Goal: Check status: Check status

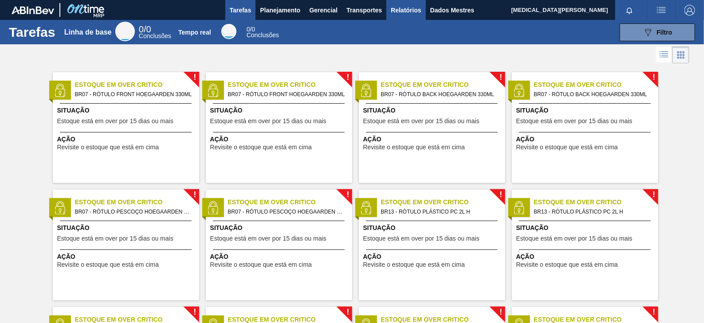
click at [415, 5] on font "Relatórios" at bounding box center [406, 10] width 30 height 11
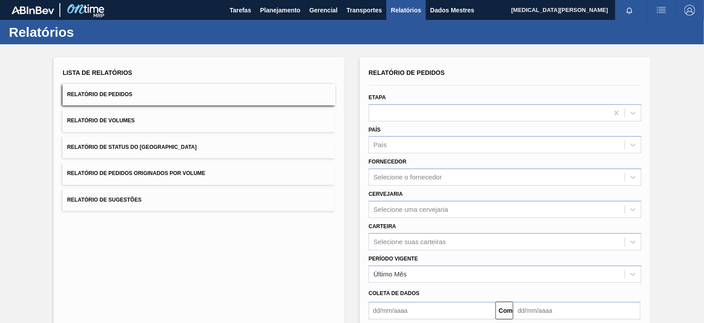
click at [133, 97] on button "Relatório de Pedidos" at bounding box center [199, 95] width 273 height 22
click at [108, 88] on button "Relatório de Pedidos" at bounding box center [199, 95] width 273 height 22
click at [120, 90] on button "Relatório de Pedidos" at bounding box center [199, 95] width 273 height 22
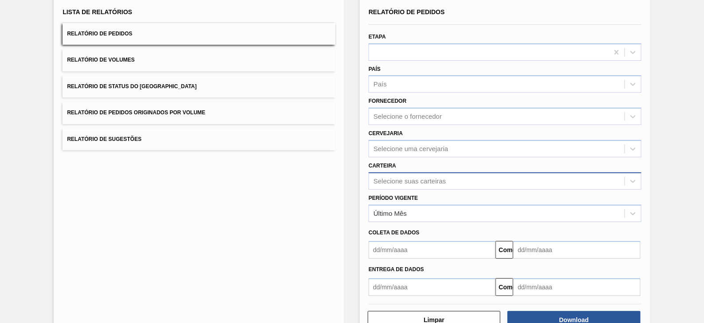
click at [409, 190] on div "Selecione suas carteiras" at bounding box center [505, 181] width 273 height 17
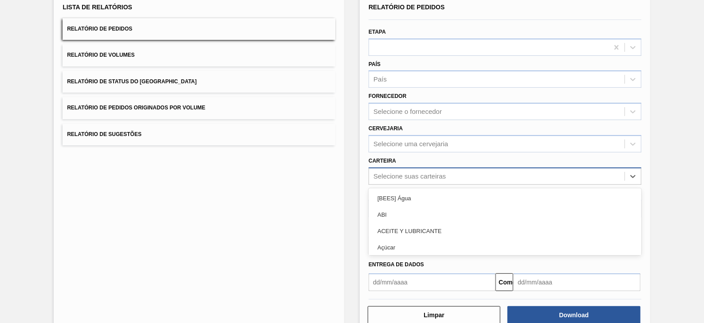
scroll to position [66, 0]
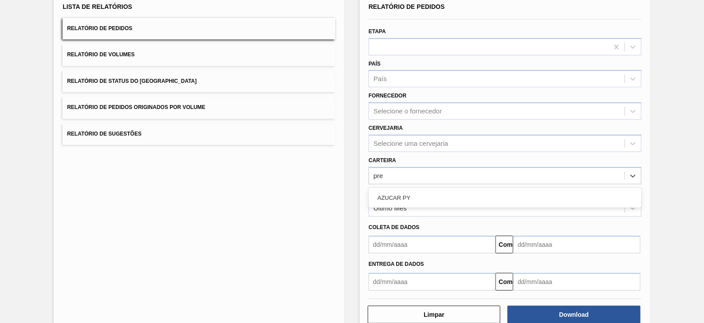
type input "pr"
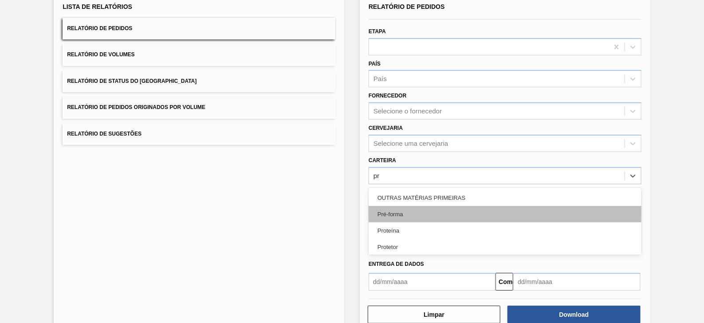
click at [415, 209] on div "Pré-forma" at bounding box center [505, 214] width 273 height 16
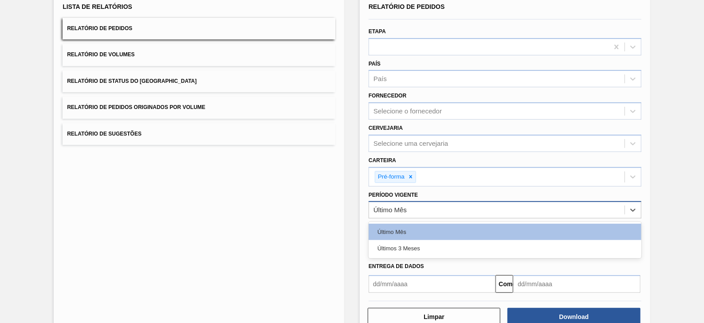
click at [409, 216] on div "Último Mês" at bounding box center [505, 209] width 273 height 17
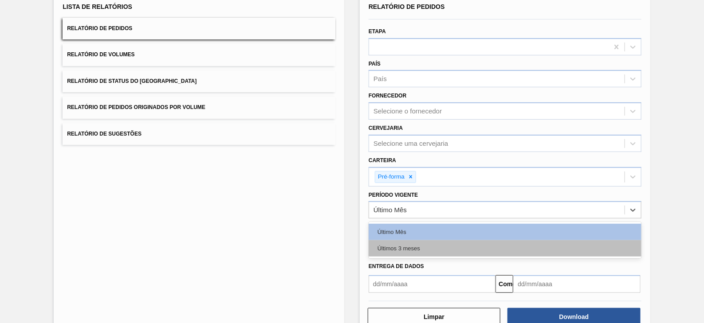
click at [408, 247] on font "Últimos 3 meses" at bounding box center [399, 248] width 43 height 7
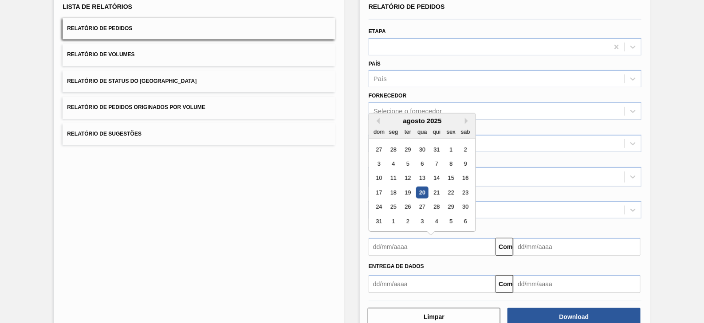
click at [408, 247] on input "text" at bounding box center [432, 247] width 127 height 18
click at [377, 121] on button "[PERSON_NAME]" at bounding box center [377, 121] width 6 height 6
click at [466, 122] on button "Próximo mês" at bounding box center [468, 121] width 6 height 6
click at [405, 148] on div "1" at bounding box center [408, 150] width 12 height 12
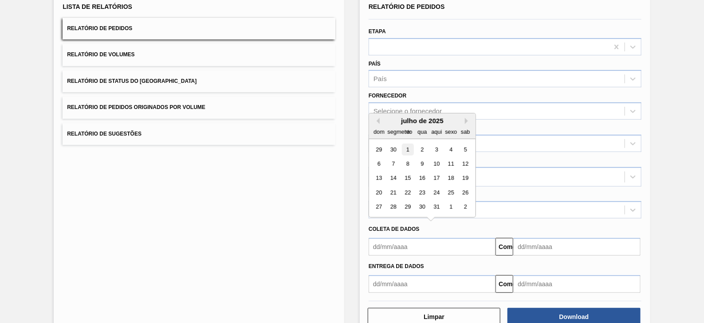
type input "[DATE]"
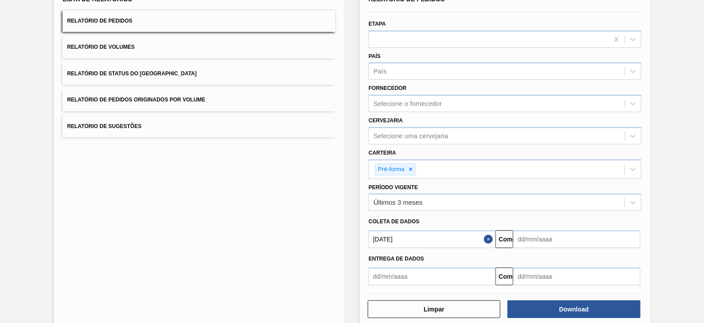
scroll to position [88, 0]
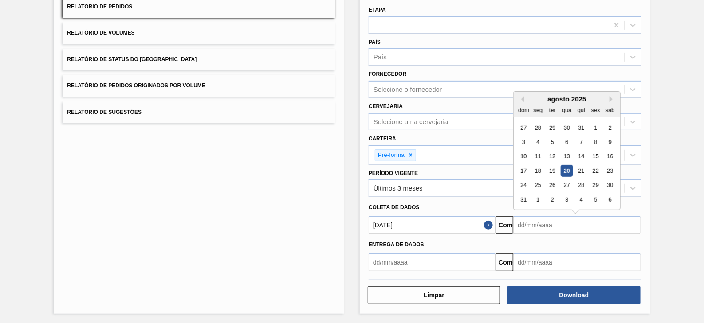
click at [522, 227] on input "text" at bounding box center [576, 226] width 127 height 18
click at [611, 171] on font "23" at bounding box center [611, 171] width 6 height 7
type input "[DATE]"
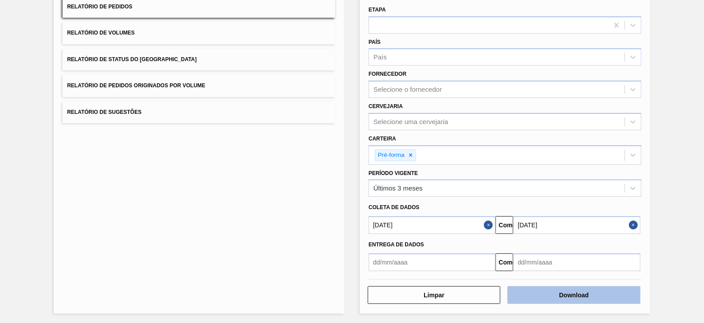
click at [550, 295] on button "Download" at bounding box center [574, 296] width 133 height 18
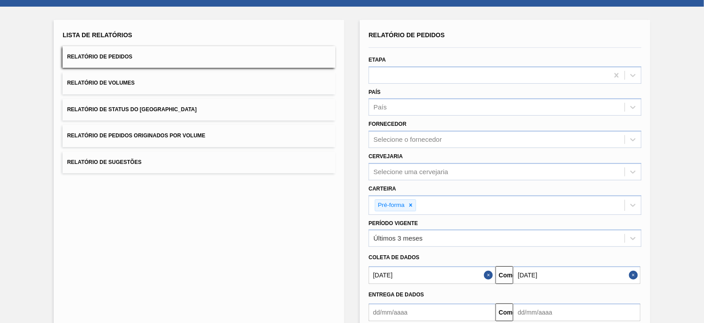
scroll to position [0, 0]
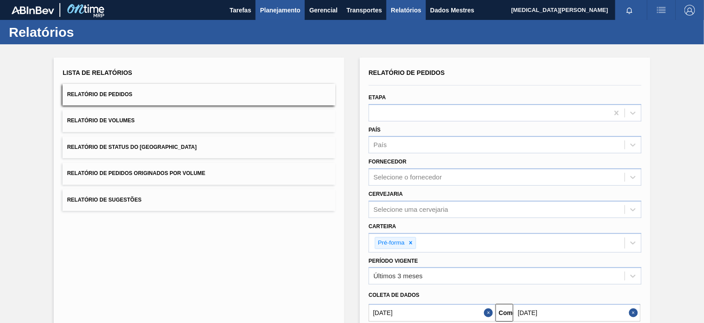
click at [296, 12] on font "Planejamento" at bounding box center [280, 10] width 40 height 7
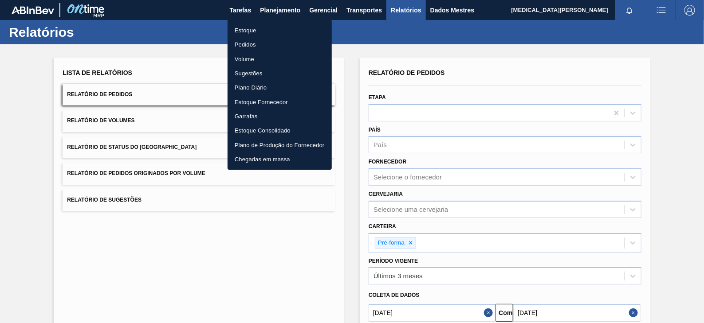
click at [251, 44] on font "Pedidos" at bounding box center [245, 44] width 21 height 7
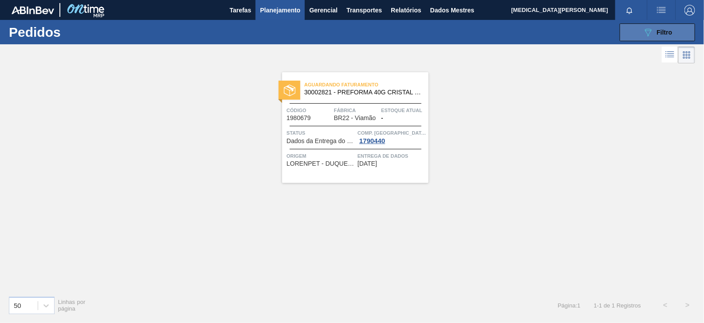
click at [659, 39] on button "089F7B8B-B2A5-4AFE-B5C0-19BA573D28AC Filtro" at bounding box center [657, 33] width 75 height 18
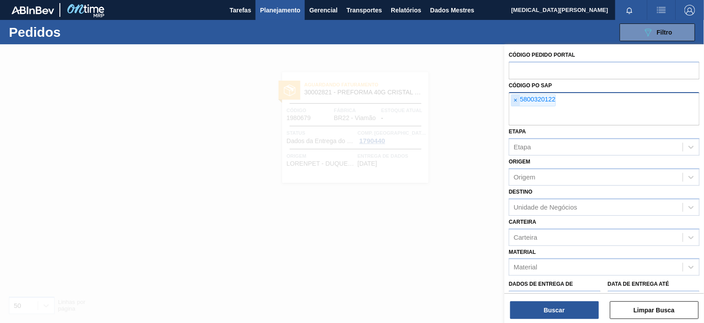
click at [514, 103] on font "×" at bounding box center [516, 100] width 4 height 7
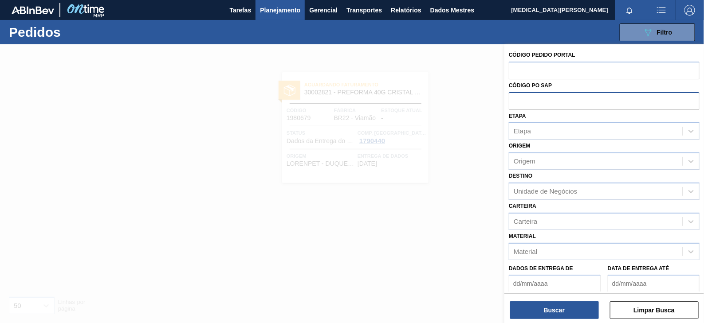
paste input "5800320122"
type input "5800320122"
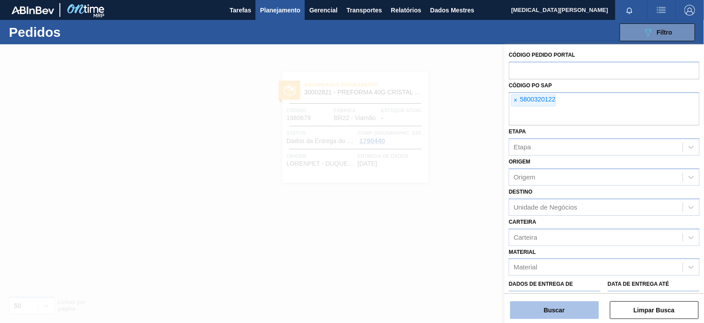
click at [566, 313] on button "Buscar" at bounding box center [554, 311] width 89 height 18
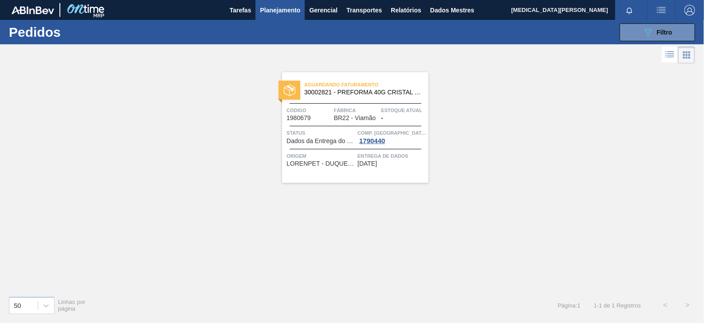
click at [334, 83] on font "Aguardando Faturamento" at bounding box center [341, 84] width 74 height 5
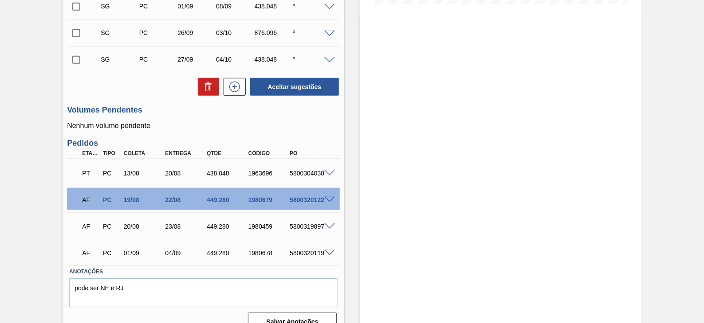
scroll to position [272, 0]
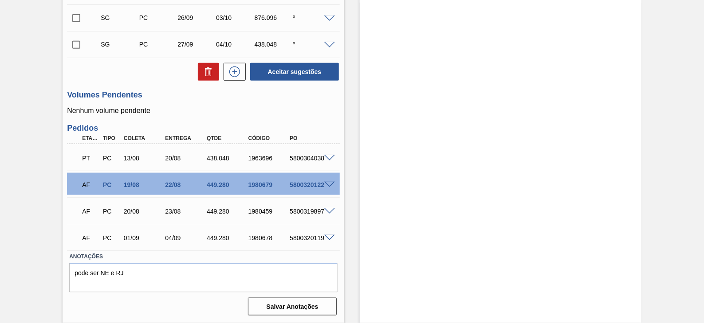
click at [330, 183] on span at bounding box center [329, 185] width 11 height 7
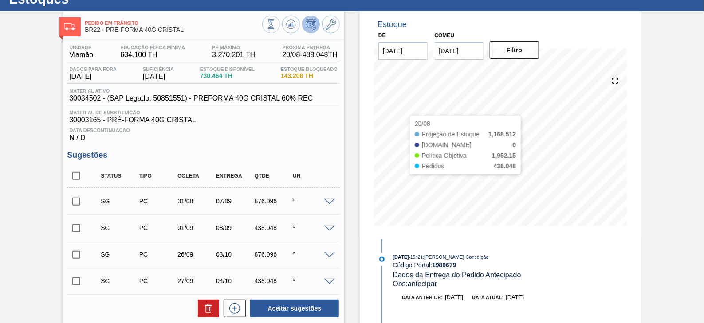
scroll to position [0, 0]
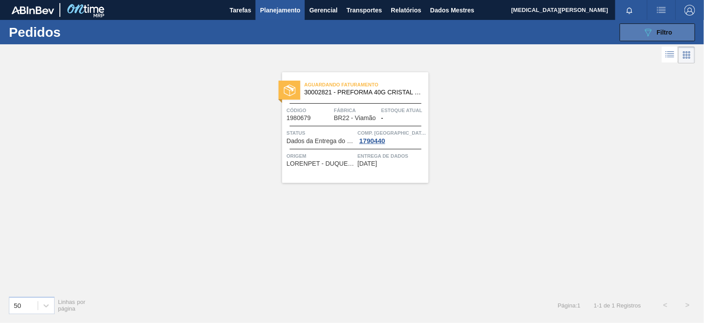
click at [654, 28] on div "089F7B8B-B2A5-4AFE-B5C0-19BA573D28AC Filtro" at bounding box center [658, 32] width 30 height 11
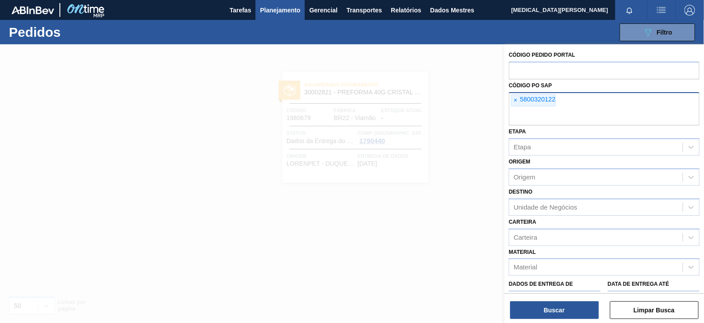
click at [527, 114] on input "text" at bounding box center [604, 117] width 191 height 17
click at [515, 104] on span "×" at bounding box center [516, 101] width 8 height 12
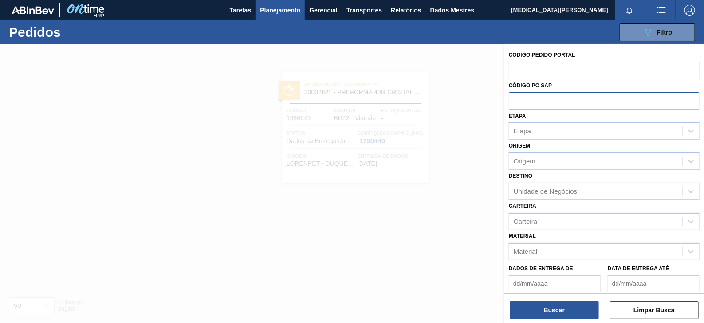
paste input "5800320119"
type input "5800320119"
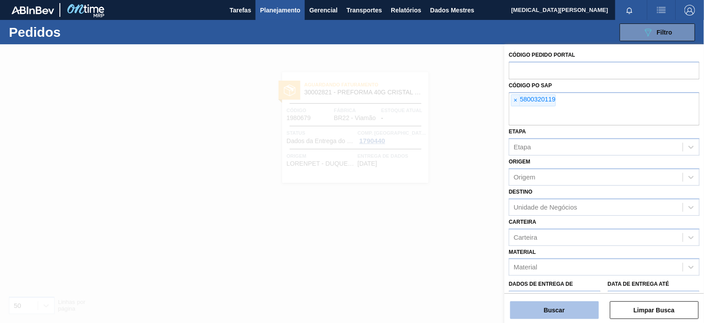
click at [584, 305] on button "Buscar" at bounding box center [554, 311] width 89 height 18
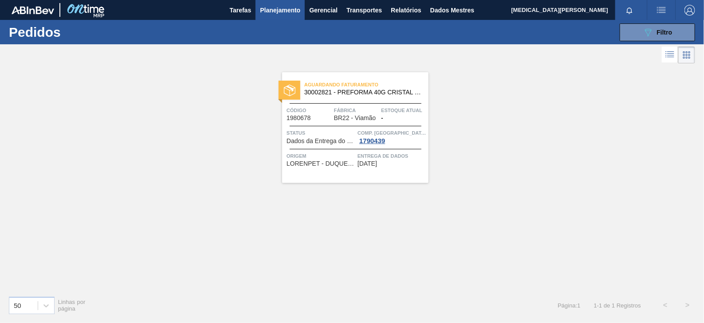
click at [410, 83] on span "Aguardando Faturamento" at bounding box center [366, 84] width 124 height 9
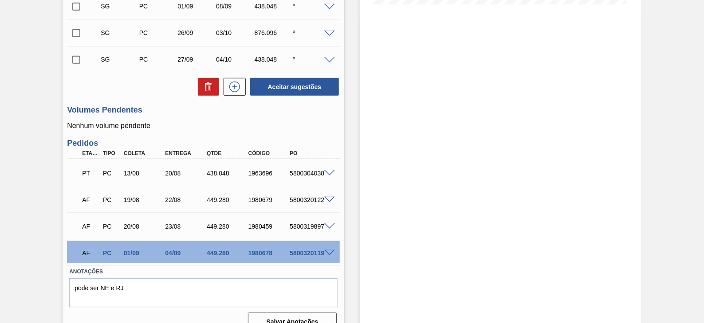
scroll to position [272, 0]
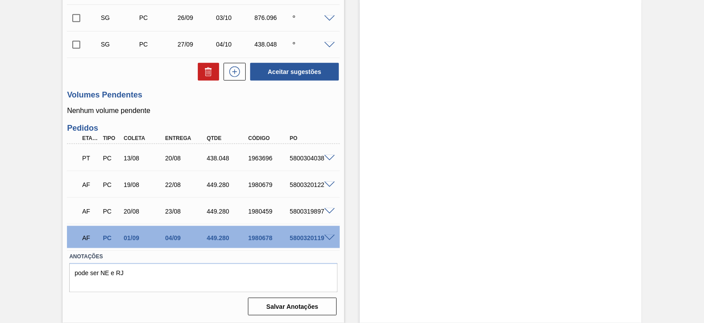
click at [328, 239] on span at bounding box center [329, 238] width 11 height 7
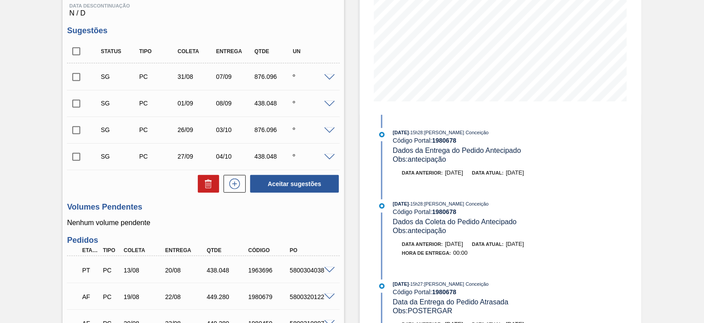
scroll to position [217, 0]
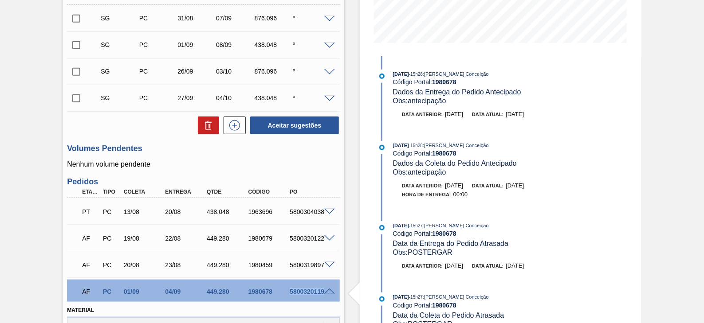
drag, startPoint x: 288, startPoint y: 294, endPoint x: 323, endPoint y: 295, distance: 35.9
click at [323, 295] on div "AF PC 01/09 04/09 449.280 1980678 5800320119" at bounding box center [203, 291] width 273 height 22
copy font "5800320119"
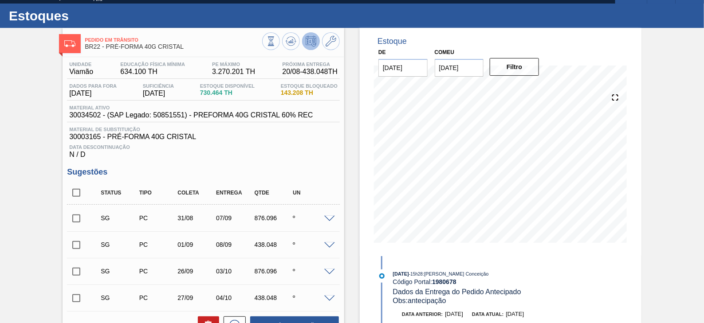
scroll to position [0, 0]
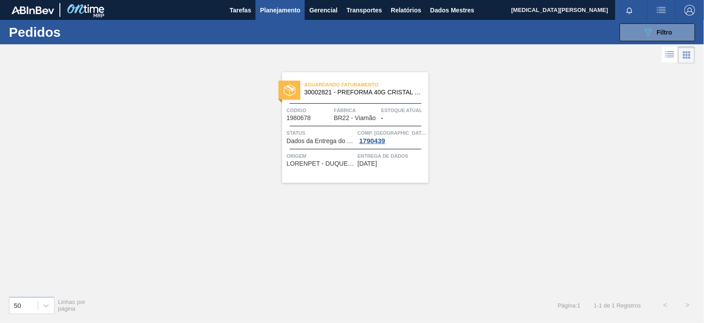
click at [646, 21] on div "089F7B8B-B2A5-4AFE-B5C0-19BA573D28AC Filtro Código Pedido Portal Código PO SAP …" at bounding box center [418, 32] width 563 height 27
click at [646, 25] on button "089F7B8B-B2A5-4AFE-B5C0-19BA573D28AC Filtro" at bounding box center [657, 33] width 75 height 18
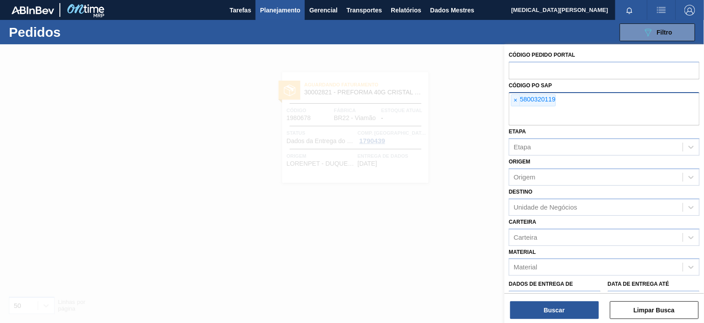
click at [515, 103] on font "×" at bounding box center [516, 100] width 4 height 7
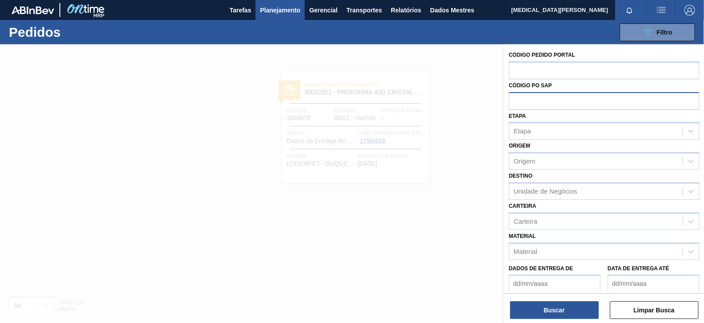
click at [527, 108] on input "text" at bounding box center [604, 100] width 191 height 17
paste input "5800320122"
type input "5800320122"
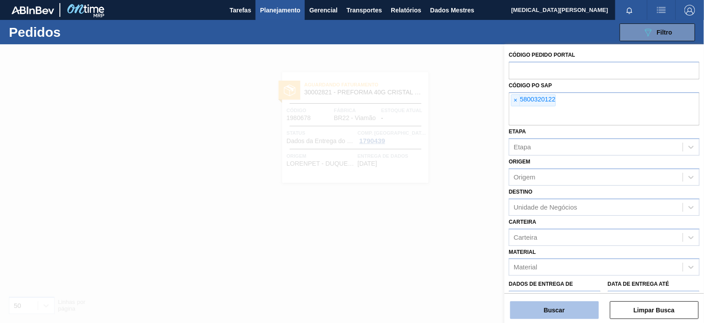
click at [562, 312] on font "Buscar" at bounding box center [554, 310] width 21 height 7
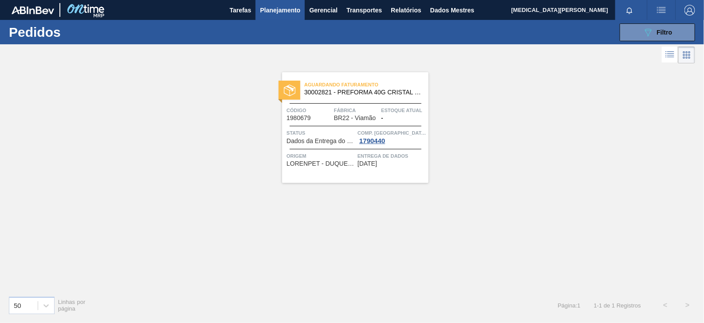
click at [365, 79] on div "Aguardando Faturamento 30002821 - PREFORMA 40G CRISTAL 40% RECICLADA" at bounding box center [355, 87] width 146 height 16
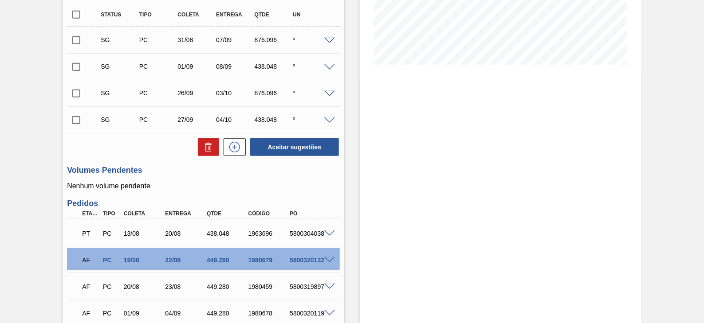
scroll to position [272, 0]
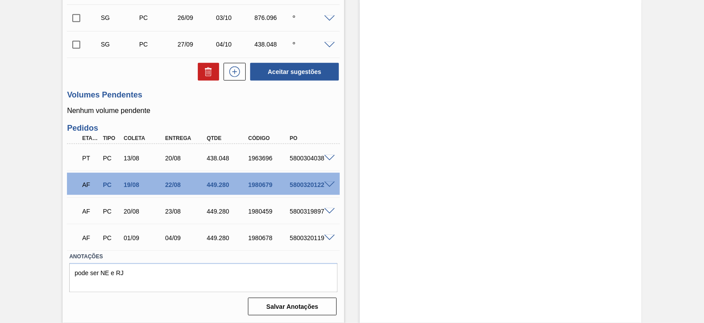
click at [330, 184] on span at bounding box center [329, 185] width 11 height 7
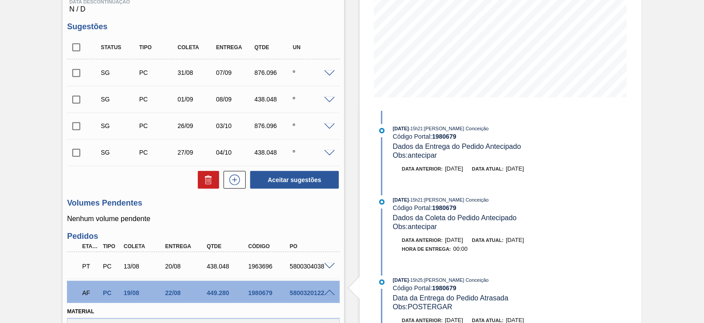
scroll to position [161, 0]
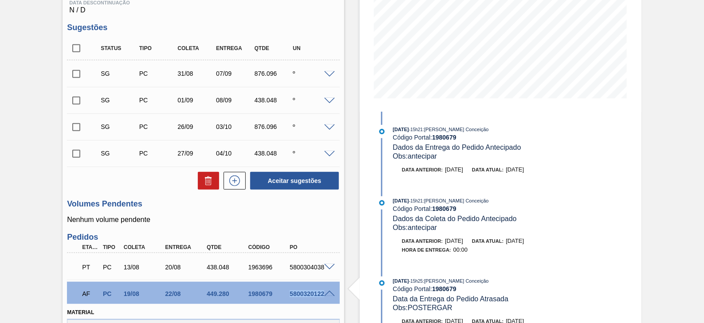
drag, startPoint x: 290, startPoint y: 296, endPoint x: 328, endPoint y: 294, distance: 38.2
click at [328, 294] on div "AF PC 19/08 22/08 449.280 1980679 5800320122" at bounding box center [203, 293] width 273 height 22
copy font "5800320122"
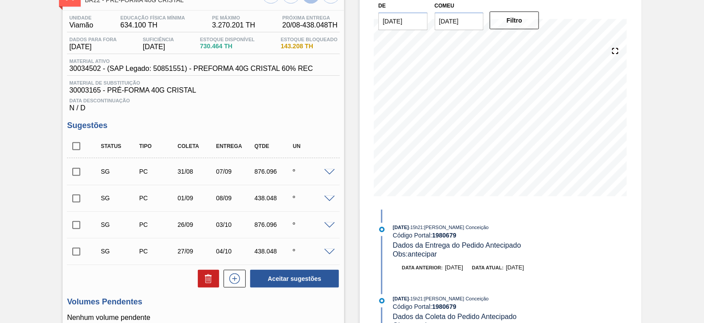
scroll to position [0, 0]
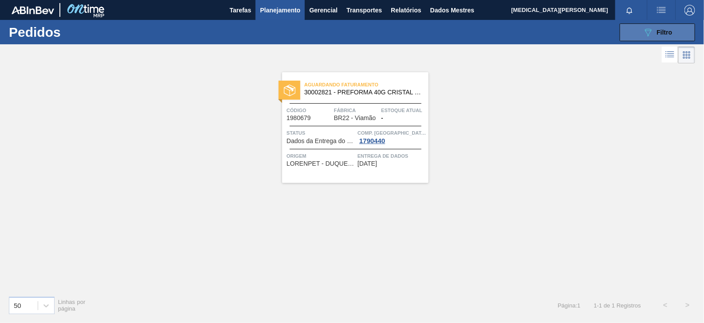
click at [645, 40] on button "089F7B8B-B2A5-4AFE-B5C0-19BA573D28AC Filtro" at bounding box center [657, 33] width 75 height 18
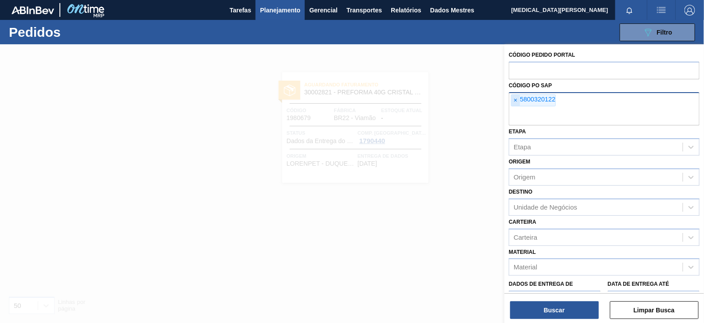
click at [519, 103] on span "×" at bounding box center [516, 101] width 8 height 12
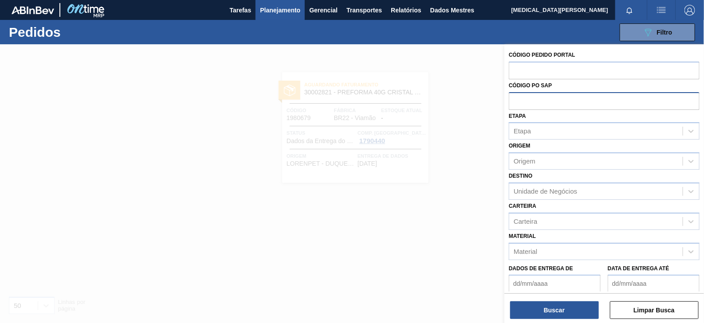
paste input "5800324733"
type input "5800324733"
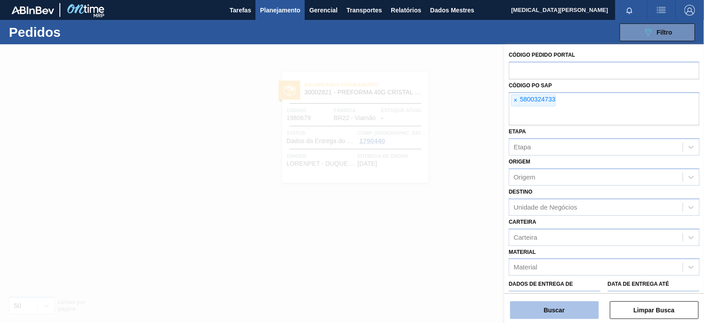
click at [569, 311] on button "Buscar" at bounding box center [554, 311] width 89 height 18
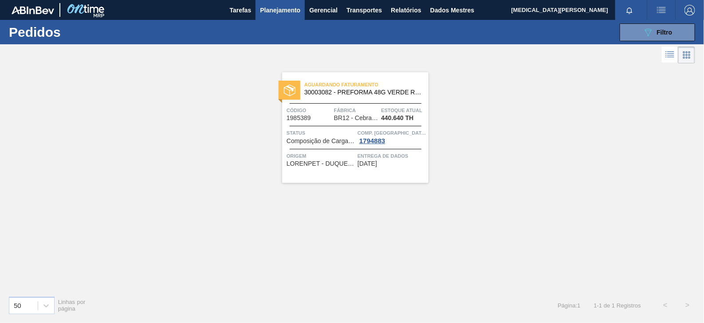
click at [402, 82] on span "Aguardando Faturamento" at bounding box center [366, 84] width 124 height 9
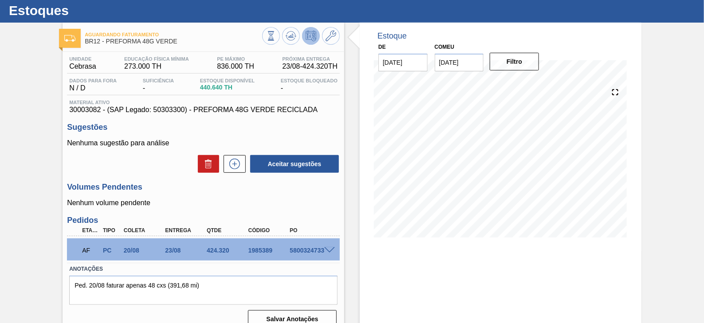
scroll to position [55, 0]
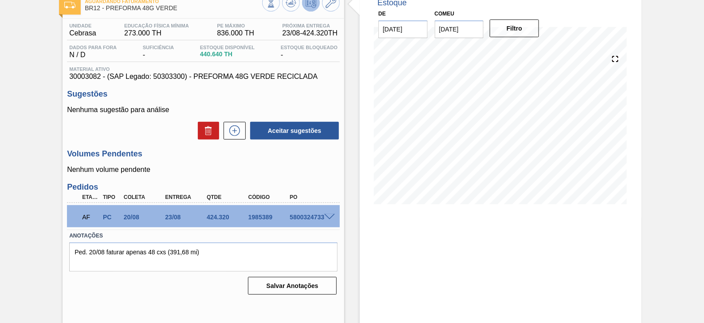
click at [327, 218] on span at bounding box center [329, 217] width 11 height 7
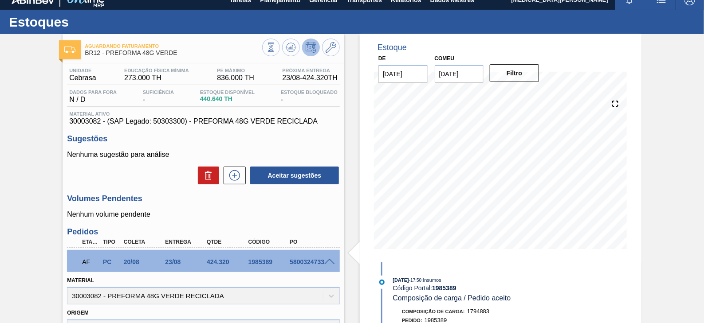
scroll to position [0, 0]
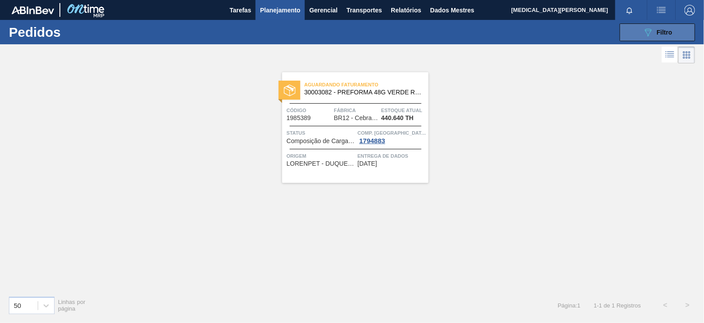
click at [655, 31] on div "089F7B8B-B2A5-4AFE-B5C0-19BA573D28AC Filtro" at bounding box center [658, 32] width 30 height 11
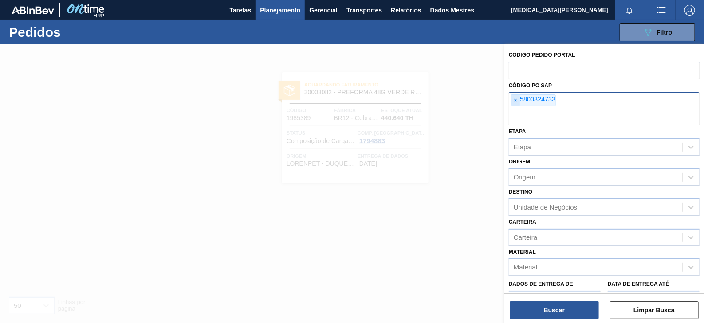
click at [516, 99] on font "×" at bounding box center [516, 100] width 4 height 7
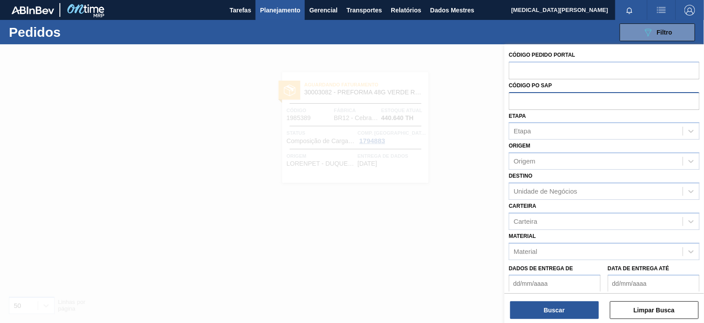
paste input "5800319094"
type input "5800319094"
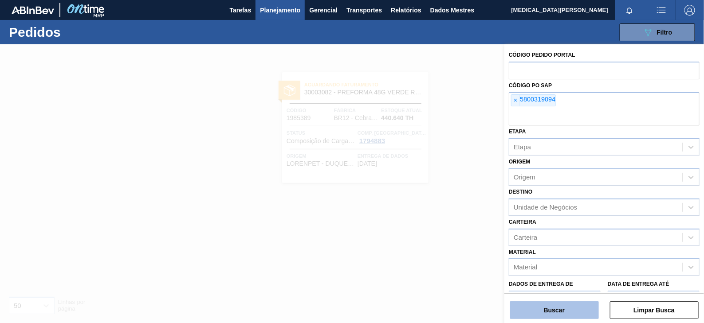
click at [558, 312] on font "Buscar" at bounding box center [554, 310] width 21 height 7
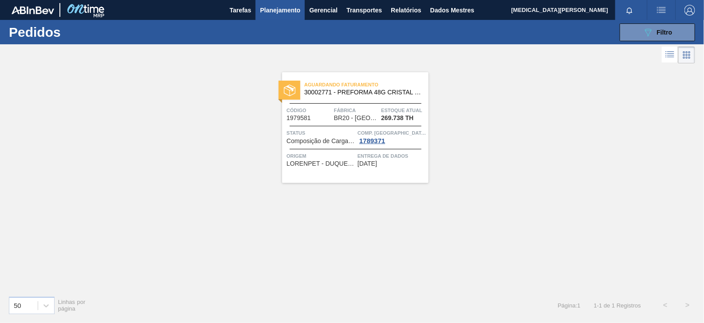
click at [387, 85] on span "Aguardando Faturamento" at bounding box center [366, 84] width 124 height 9
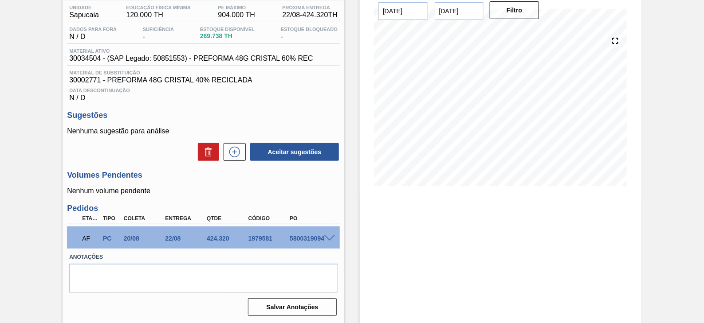
scroll to position [75, 0]
click at [325, 238] on span at bounding box center [329, 238] width 11 height 7
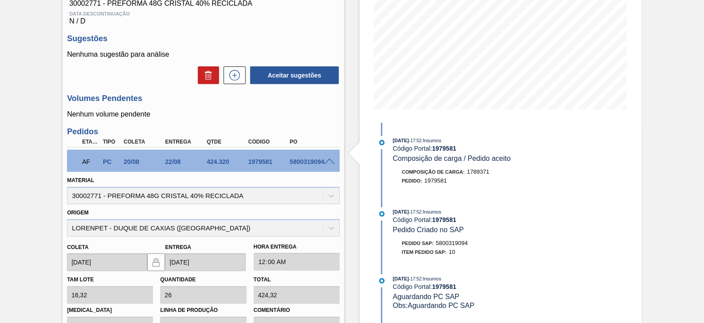
scroll to position [13, 0]
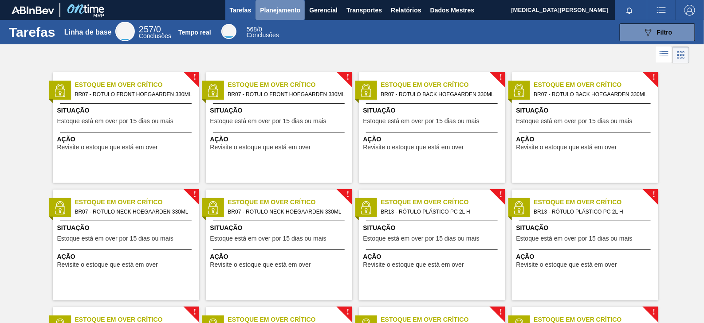
click at [297, 4] on button "Planejamento" at bounding box center [280, 10] width 49 height 20
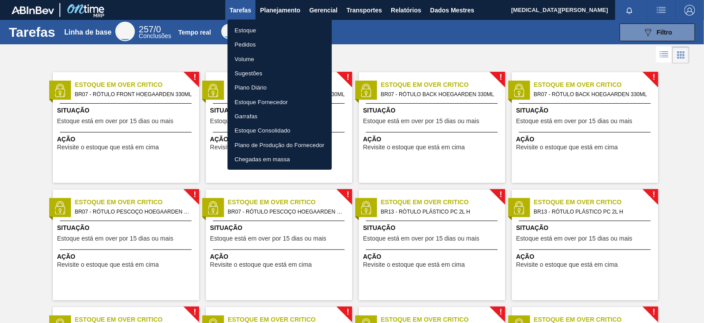
click at [260, 40] on li "Pedidos" at bounding box center [280, 44] width 104 height 14
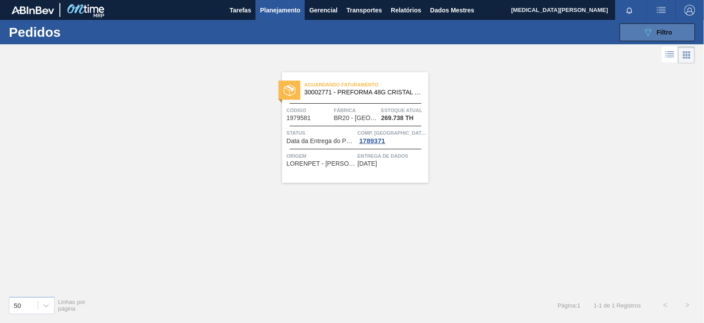
click at [656, 26] on button "089F7B8B-B2A5-4AFE-B5C0-19BA573D28AC Filtro" at bounding box center [657, 33] width 75 height 18
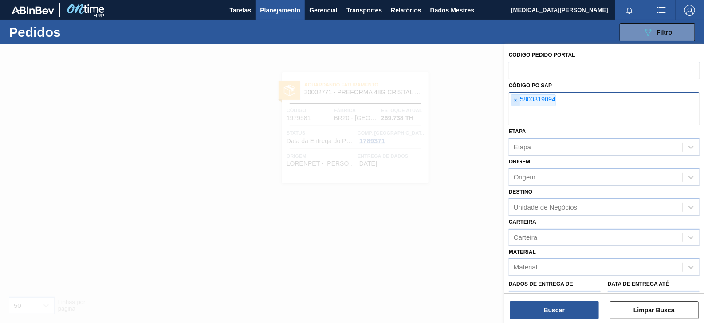
click at [517, 101] on font "×" at bounding box center [516, 100] width 4 height 7
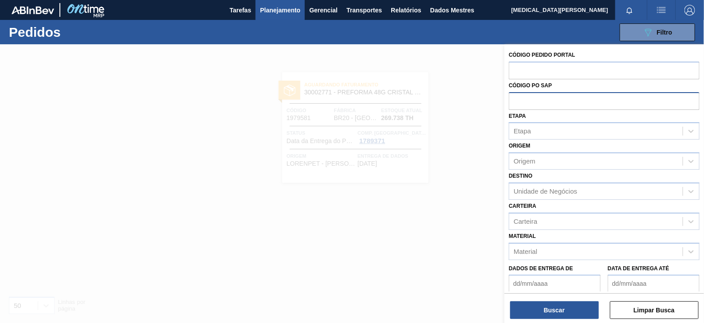
paste input "5800320119"
type input "5800320119"
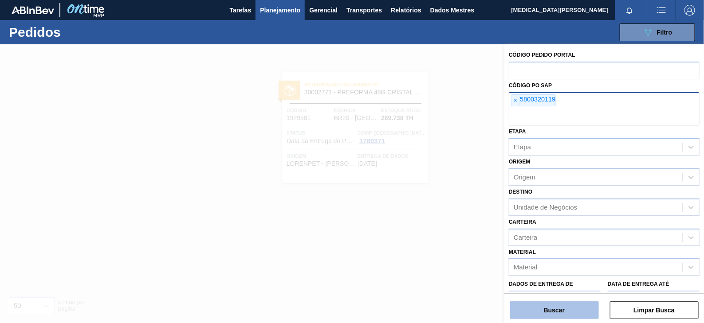
click at [560, 312] on font "Buscar" at bounding box center [554, 310] width 21 height 7
